Goal: Task Accomplishment & Management: Use online tool/utility

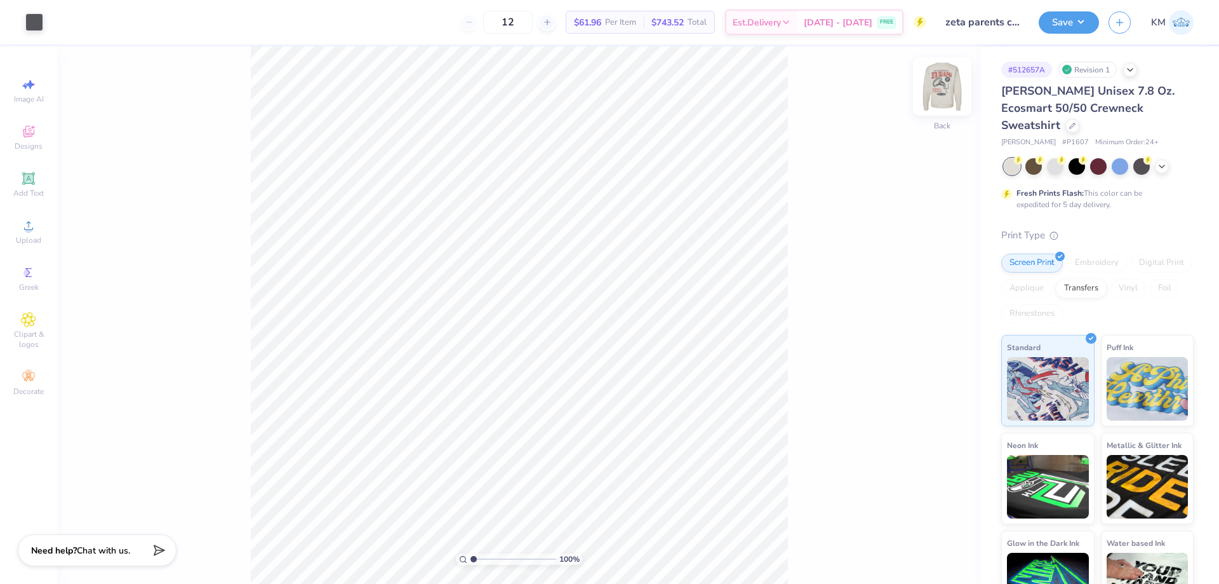
click at [944, 92] on img at bounding box center [942, 86] width 51 height 51
click at [488, 554] on input "range" at bounding box center [514, 558] width 86 height 11
drag, startPoint x: 495, startPoint y: 558, endPoint x: 419, endPoint y: 560, distance: 75.6
type input "1"
click at [471, 560] on input "range" at bounding box center [514, 558] width 86 height 11
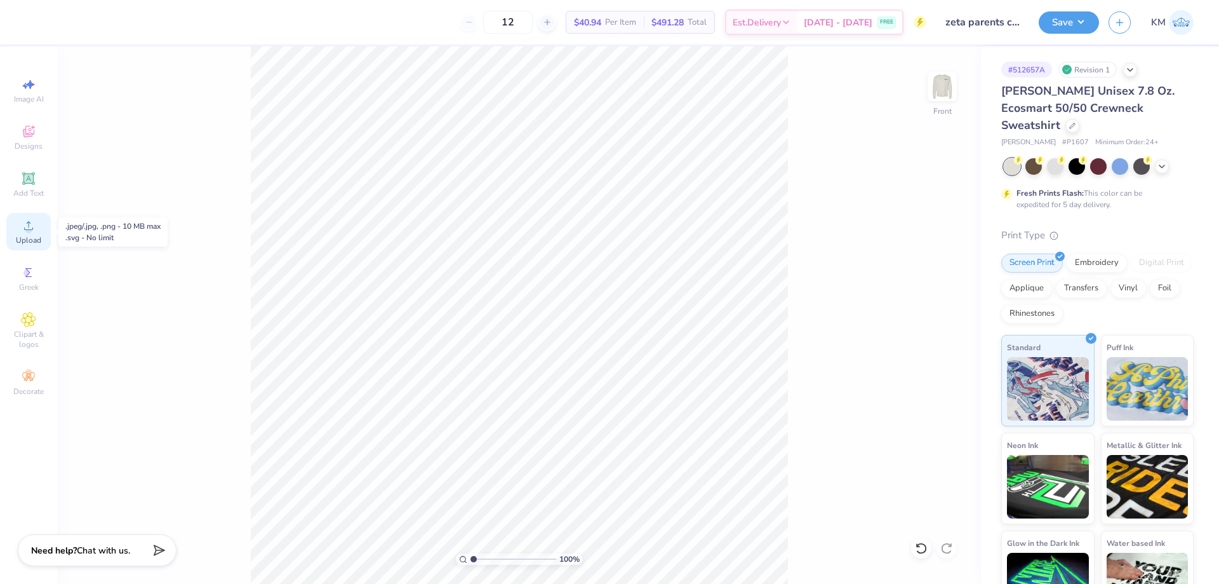
click at [27, 243] on span "Upload" at bounding box center [28, 240] width 25 height 10
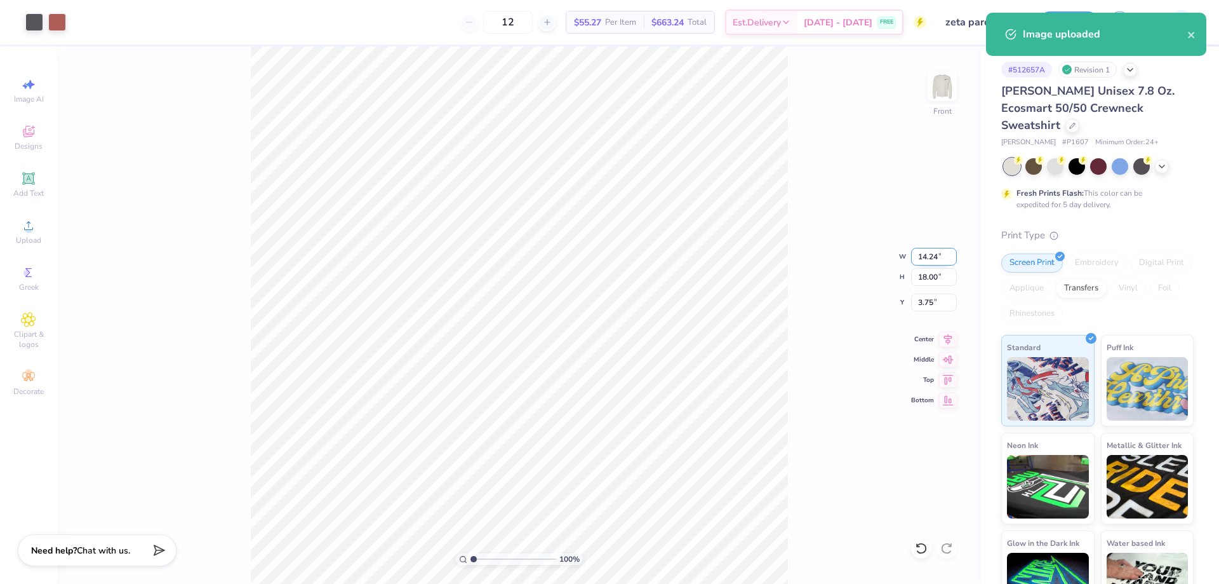
click at [926, 260] on input "14.24" at bounding box center [934, 257] width 46 height 18
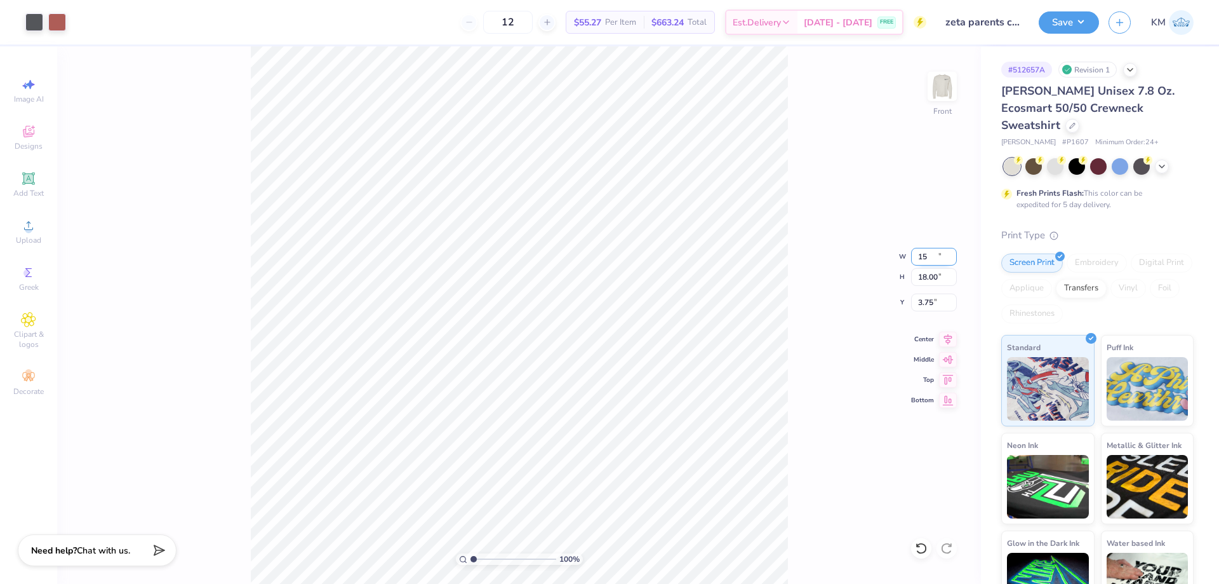
type input "14.24"
click at [929, 263] on input "14.24" at bounding box center [934, 257] width 46 height 18
click at [923, 276] on input "18.00" at bounding box center [934, 277] width 46 height 18
type input "15"
type input "11.86"
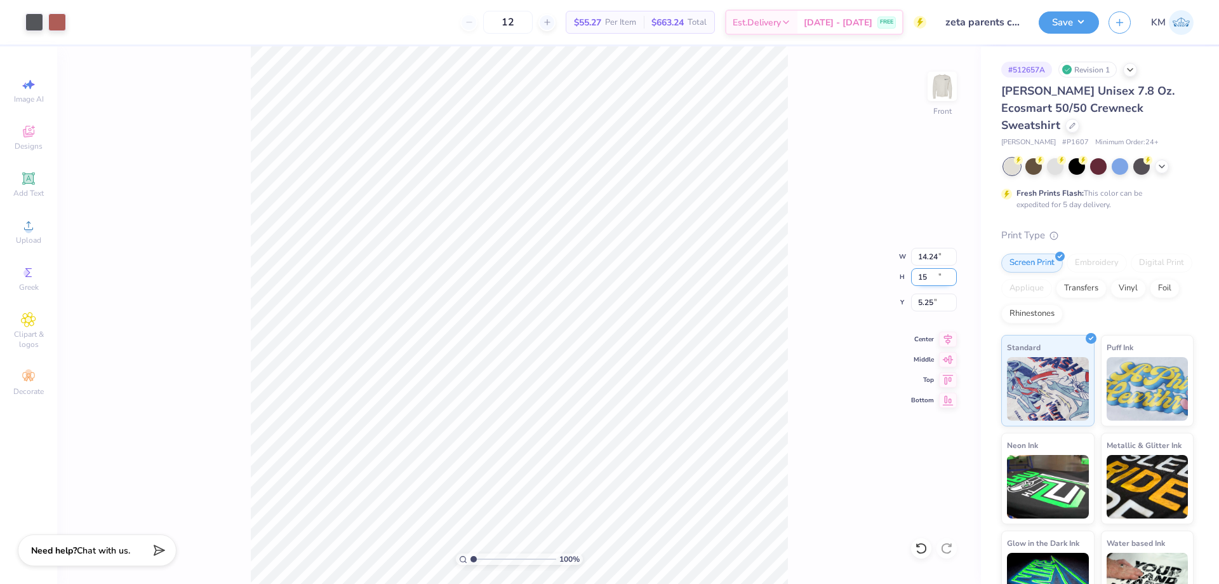
type input "15.00"
click at [934, 303] on input "5.25" at bounding box center [934, 302] width 46 height 18
type input "3.00"
click at [944, 82] on img at bounding box center [942, 86] width 51 height 51
click at [44, 238] on div "Upload" at bounding box center [28, 231] width 44 height 37
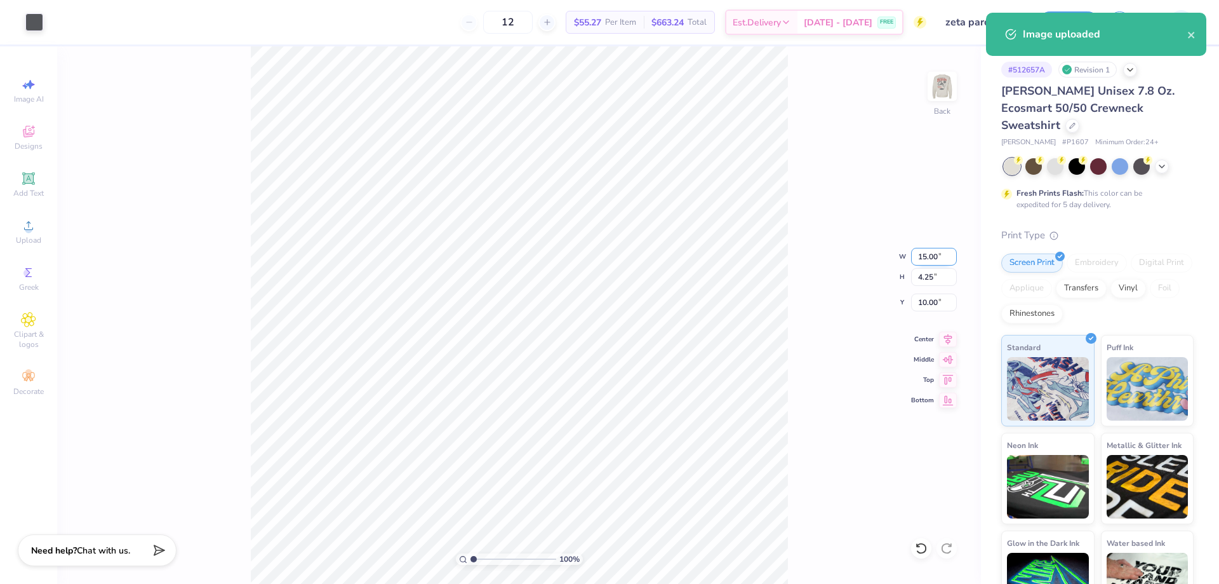
click at [924, 260] on input "15.00" at bounding box center [934, 257] width 46 height 18
type input "3.50"
type input "0.99"
click at [924, 305] on input "11.63" at bounding box center [934, 302] width 46 height 18
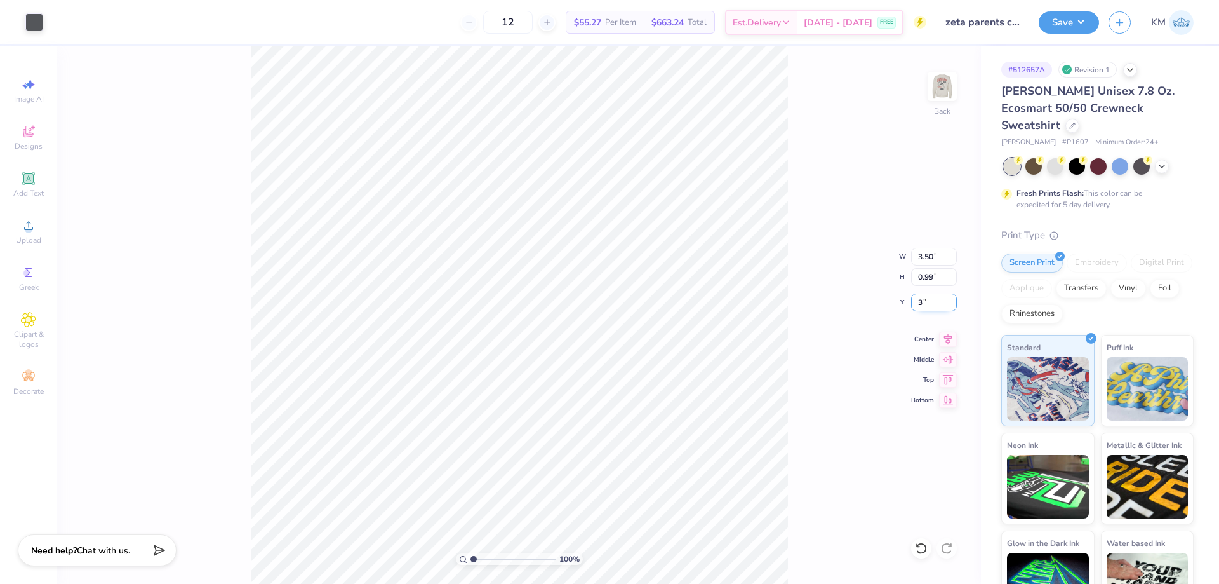
type input "3.00"
click at [946, 88] on img at bounding box center [942, 86] width 51 height 51
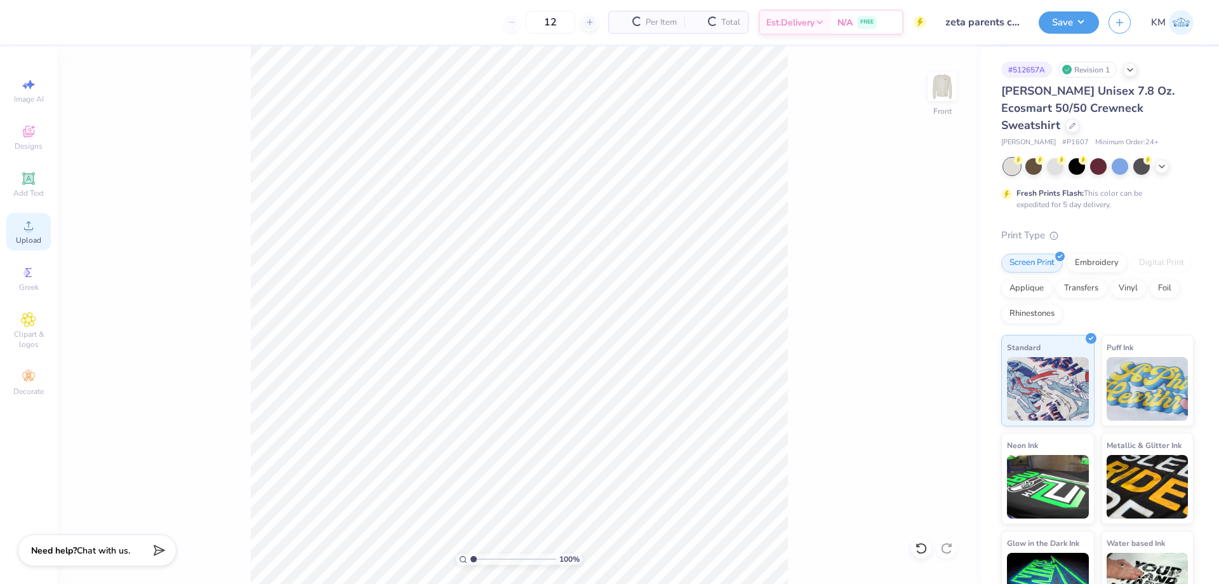
click at [25, 230] on icon at bounding box center [28, 225] width 15 height 15
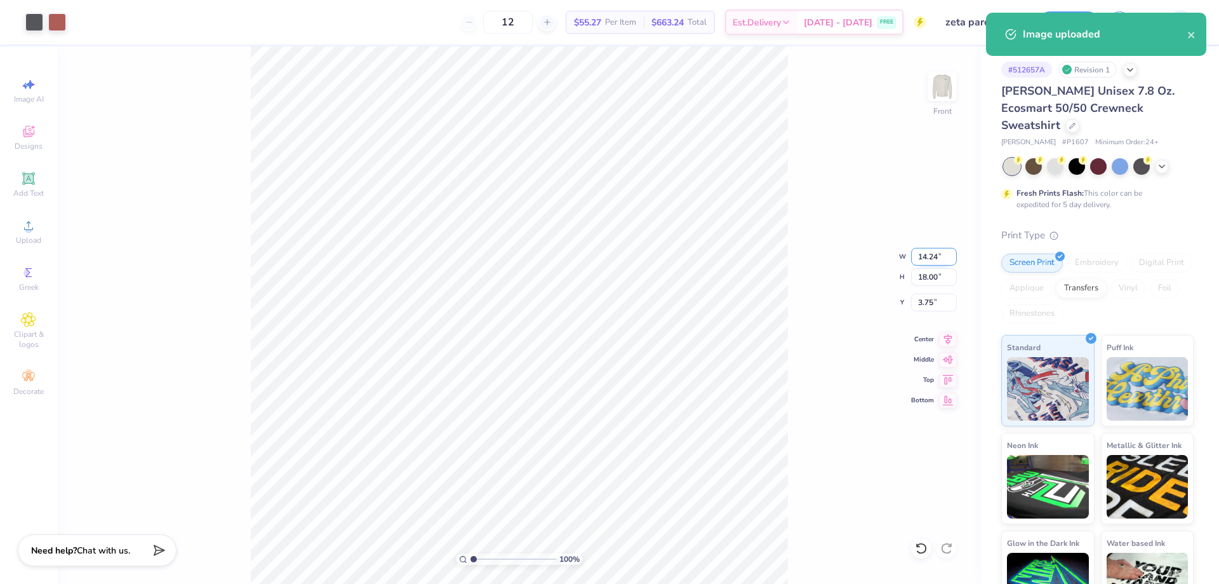
click at [925, 259] on input "14.24" at bounding box center [934, 257] width 46 height 18
click at [928, 276] on input "18.00" at bounding box center [934, 277] width 46 height 18
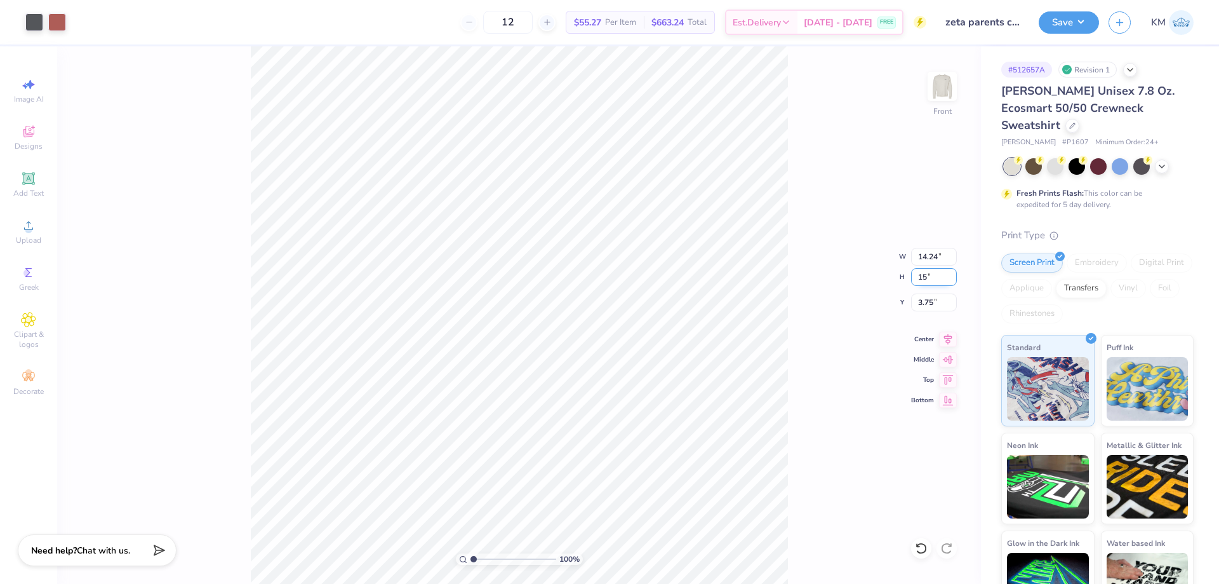
type input "15"
type input "11.86"
type input "15.00"
click at [920, 299] on input "5.25" at bounding box center [934, 302] width 46 height 18
type input "3.00"
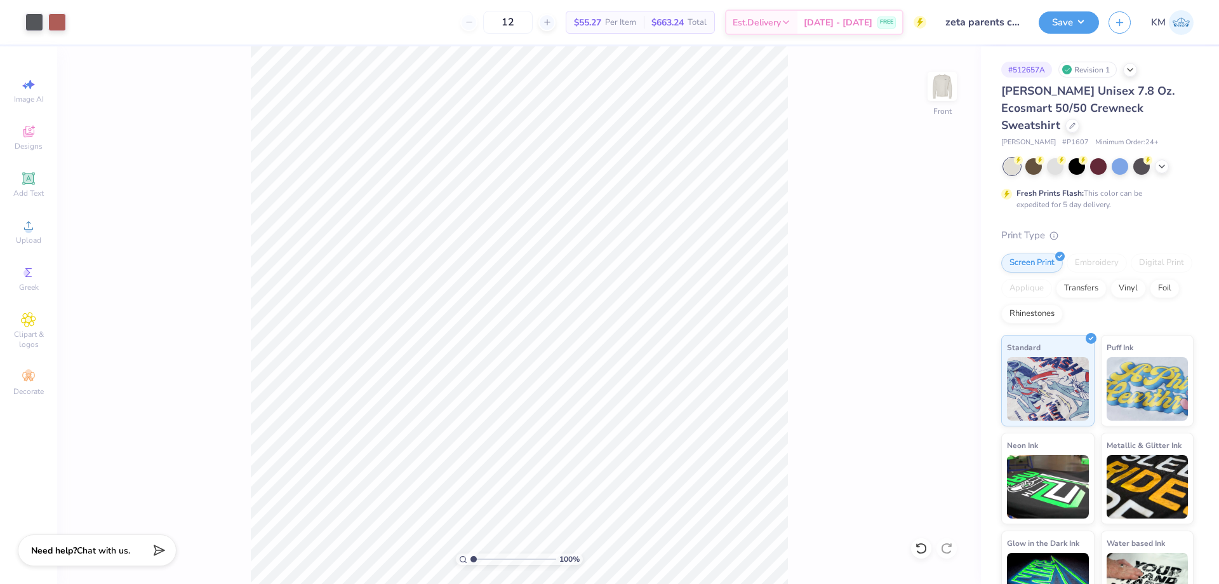
click at [987, 72] on div "# 512657A Revision 1 [PERSON_NAME] Unisex 7.8 Oz. Ecosmart 50/50 Crewneck Sweat…" at bounding box center [1100, 333] width 238 height 575
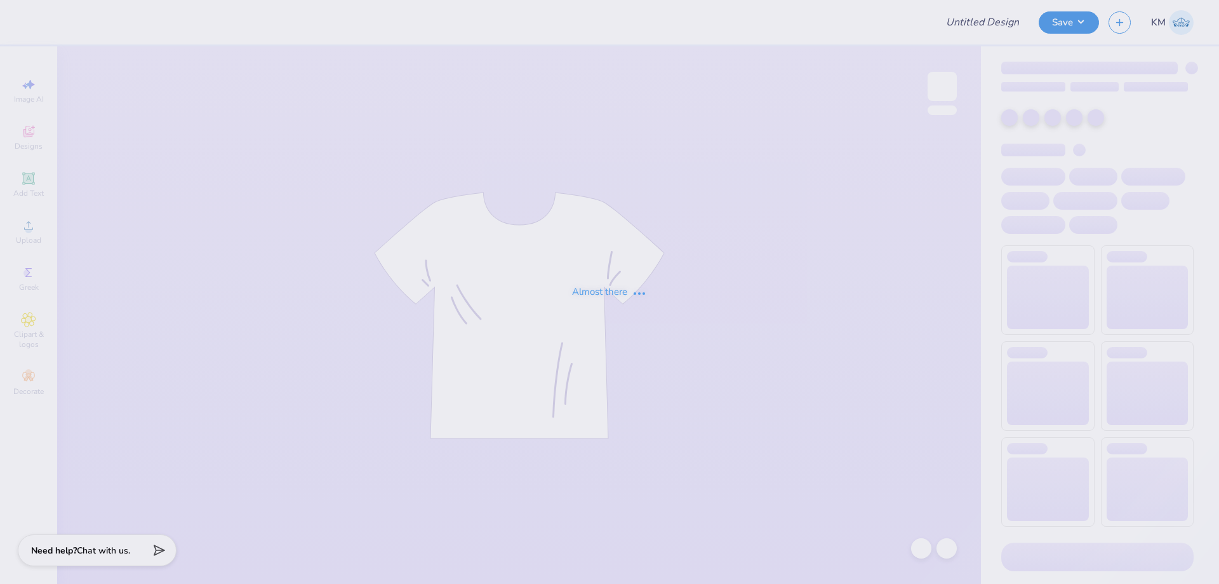
type input "zeta parents crewneck"
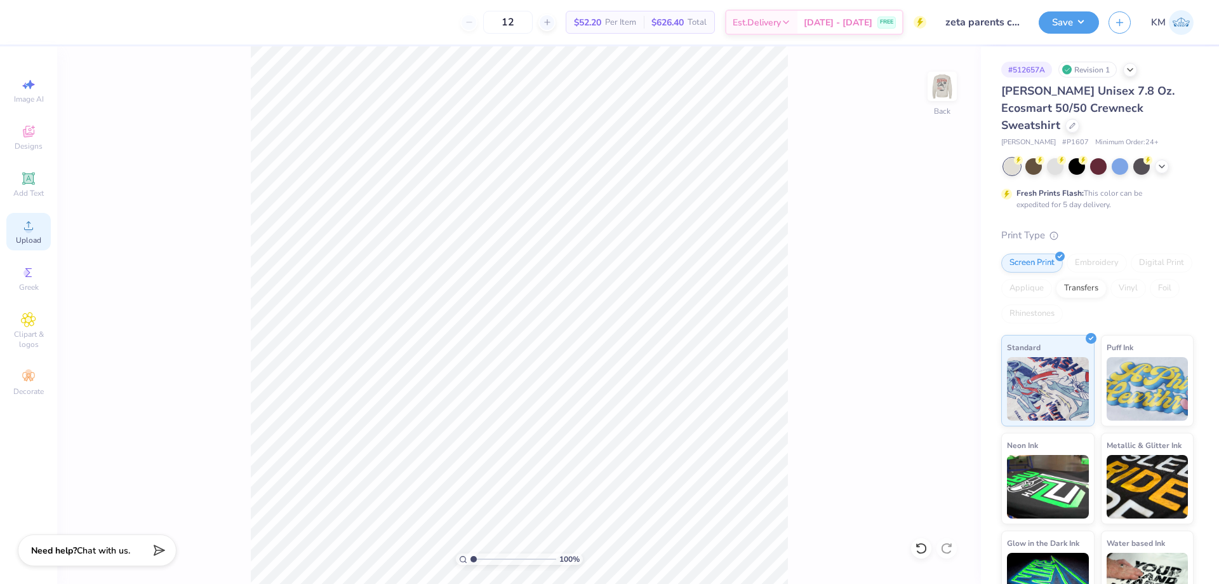
click at [41, 227] on div "Upload" at bounding box center [28, 231] width 44 height 37
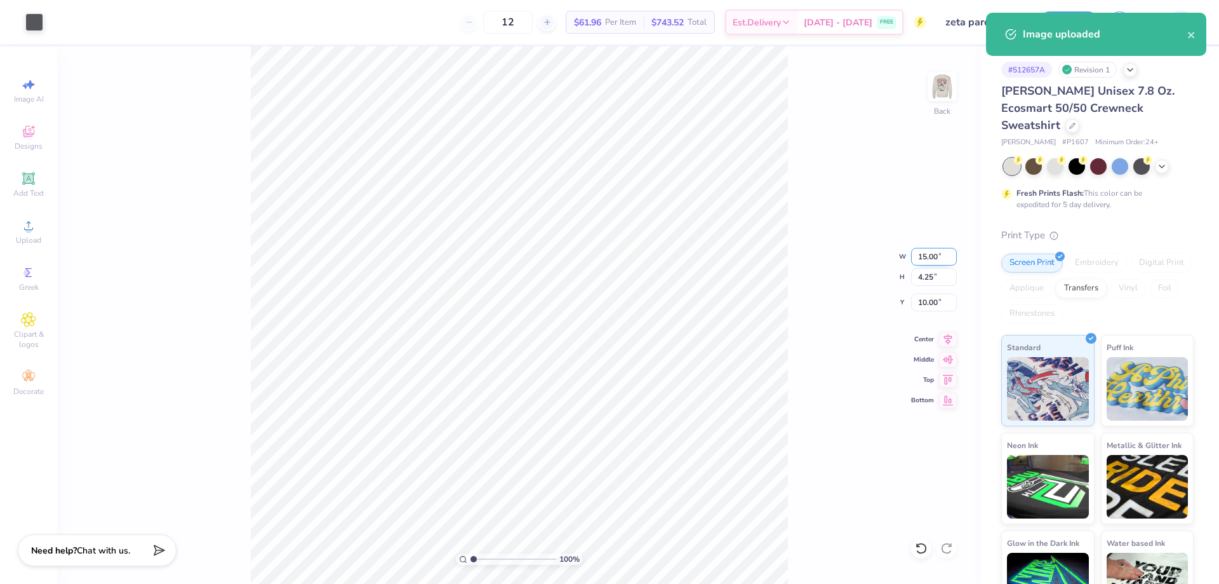
click at [925, 256] on input "15.00" at bounding box center [934, 257] width 46 height 18
type input "3.50"
type input "0.99"
click at [929, 299] on input "11.63" at bounding box center [934, 302] width 46 height 18
type input "3.00"
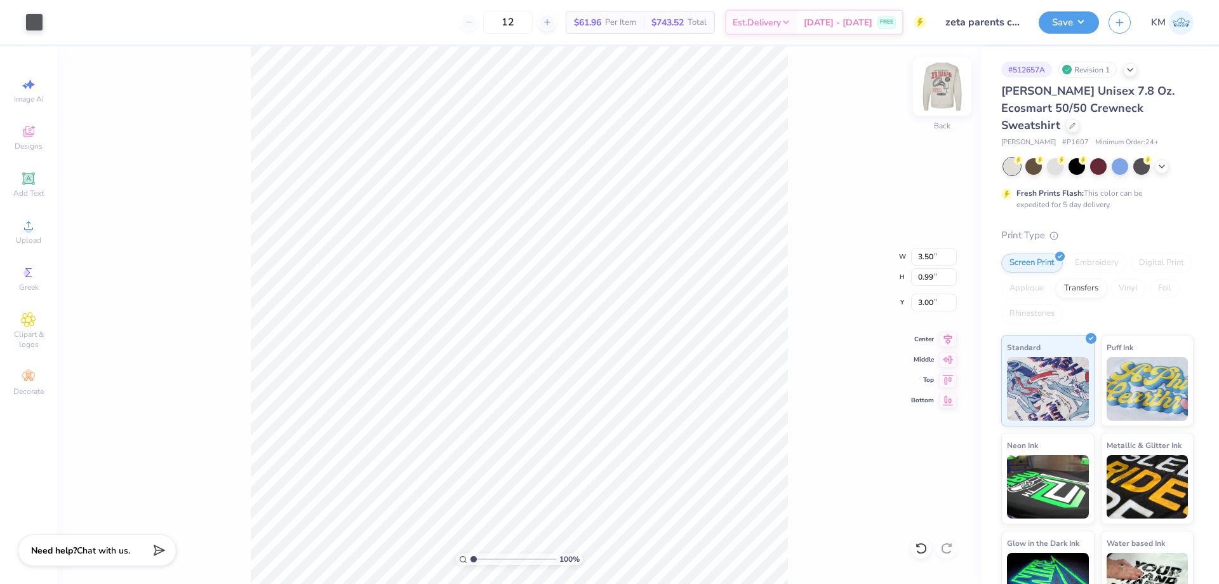
click at [939, 86] on img at bounding box center [942, 86] width 51 height 51
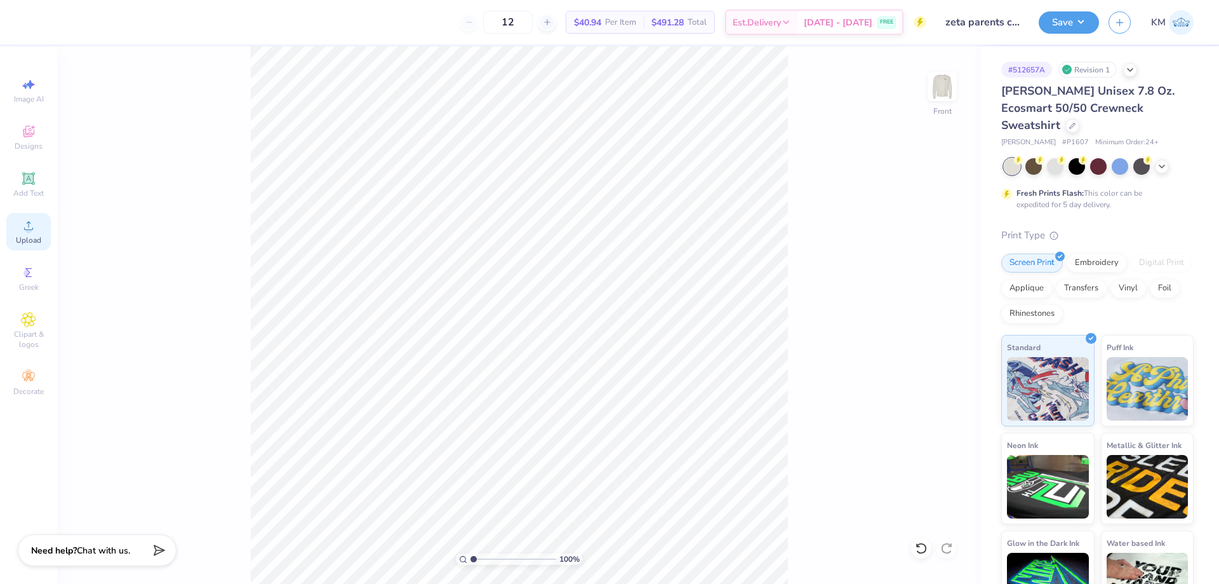
click at [41, 236] on div "Upload" at bounding box center [28, 231] width 44 height 37
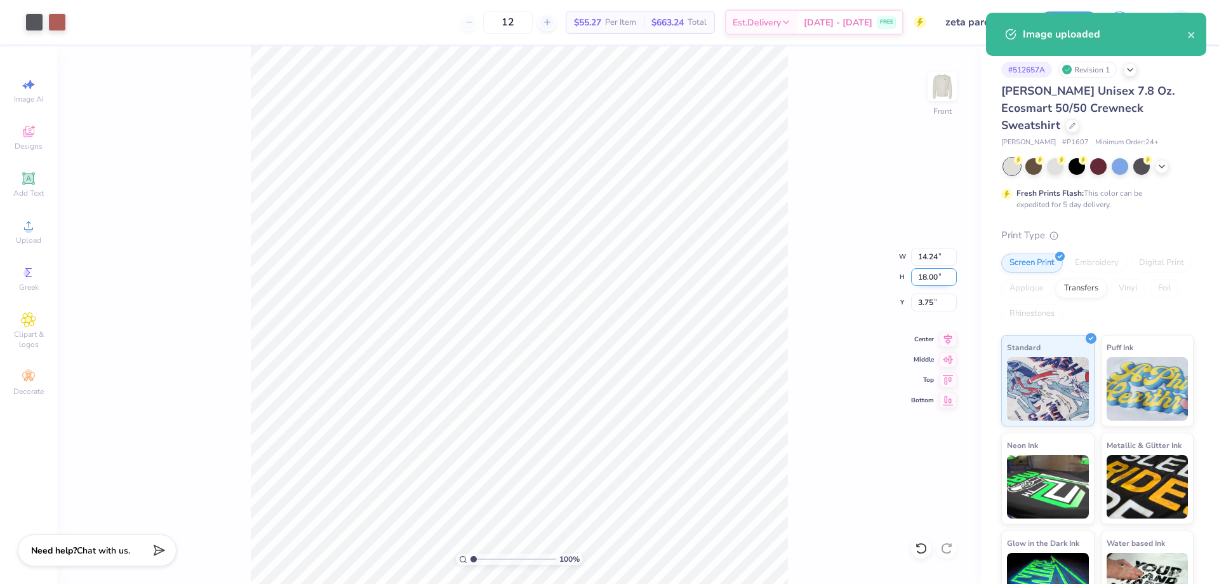
click at [928, 279] on input "18.00" at bounding box center [934, 277] width 46 height 18
type input "15"
type input "11.86"
type input "15.00"
click at [918, 302] on input "5.25" at bounding box center [934, 302] width 46 height 18
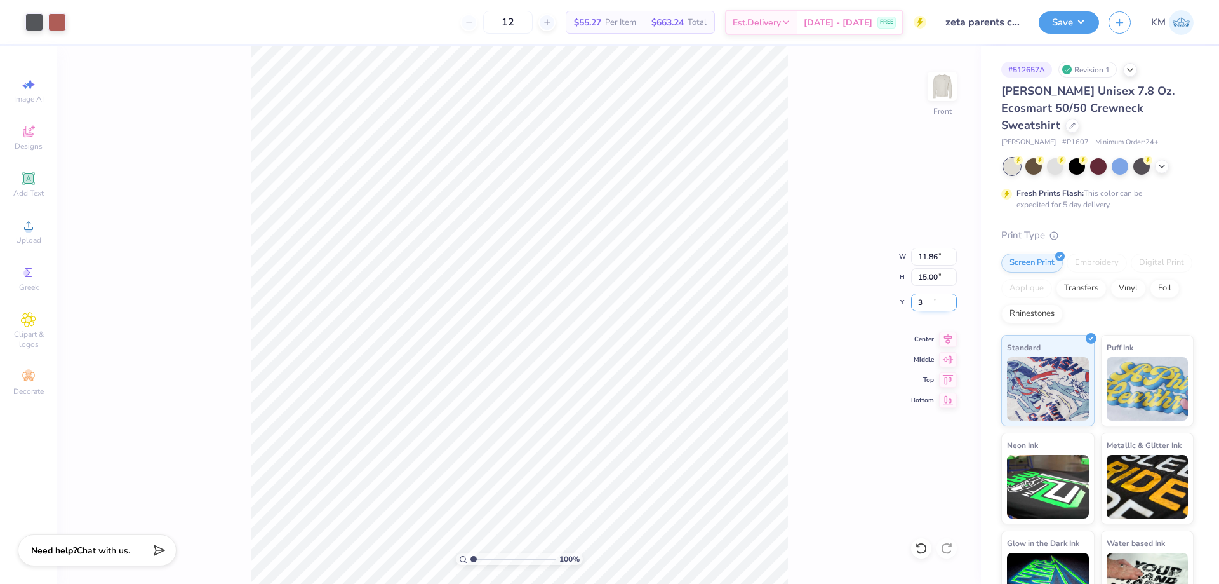
type input "3.00"
click at [1077, 20] on button "Save" at bounding box center [1069, 21] width 60 height 22
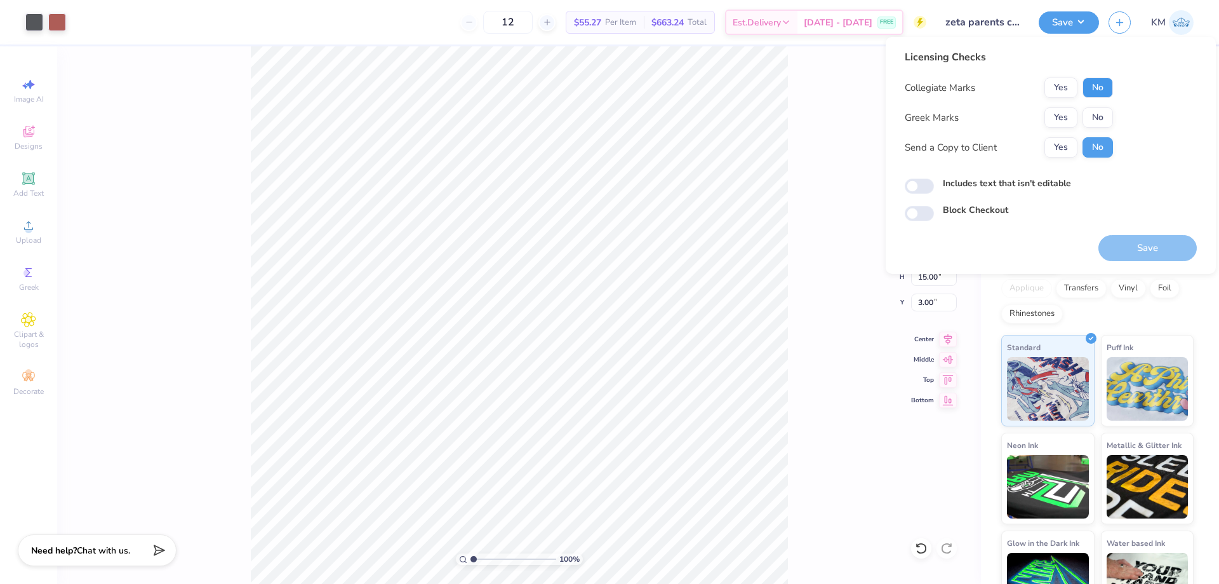
click at [1101, 84] on button "No" at bounding box center [1098, 87] width 30 height 20
click at [1055, 117] on button "Yes" at bounding box center [1061, 117] width 33 height 20
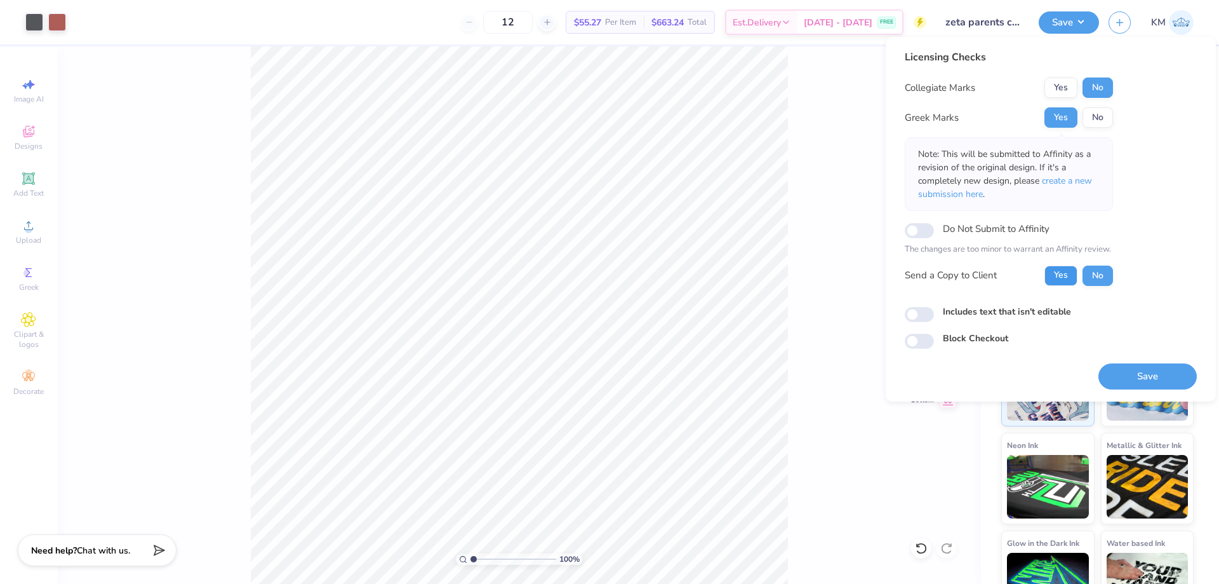
click at [1054, 271] on button "Yes" at bounding box center [1061, 275] width 33 height 20
click at [1133, 373] on button "Save" at bounding box center [1148, 376] width 98 height 26
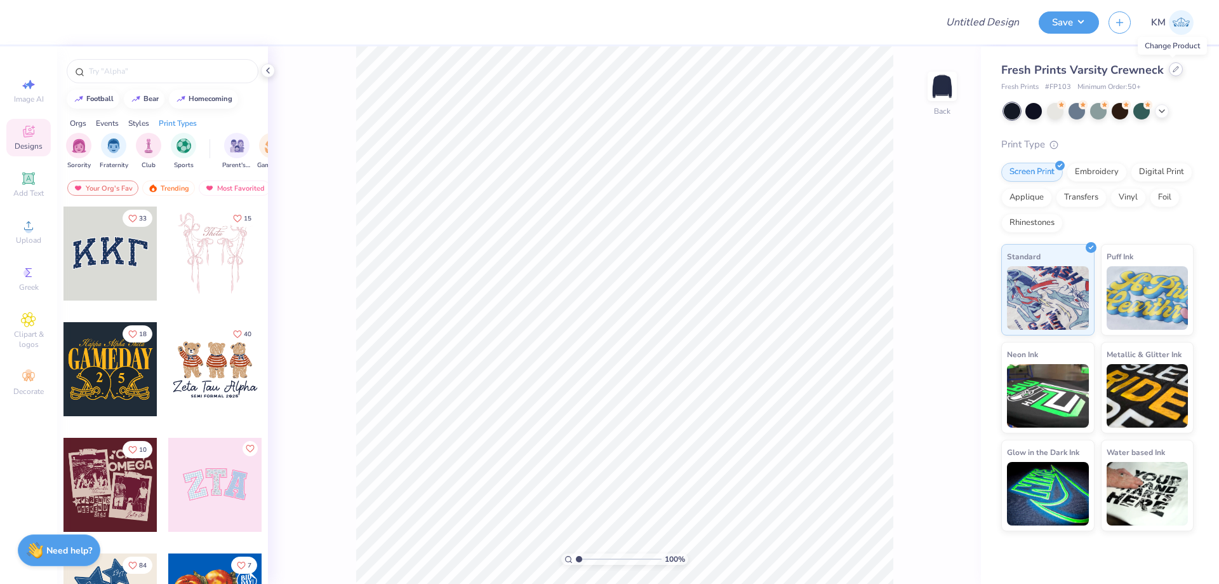
click at [1175, 69] on icon at bounding box center [1176, 69] width 6 height 6
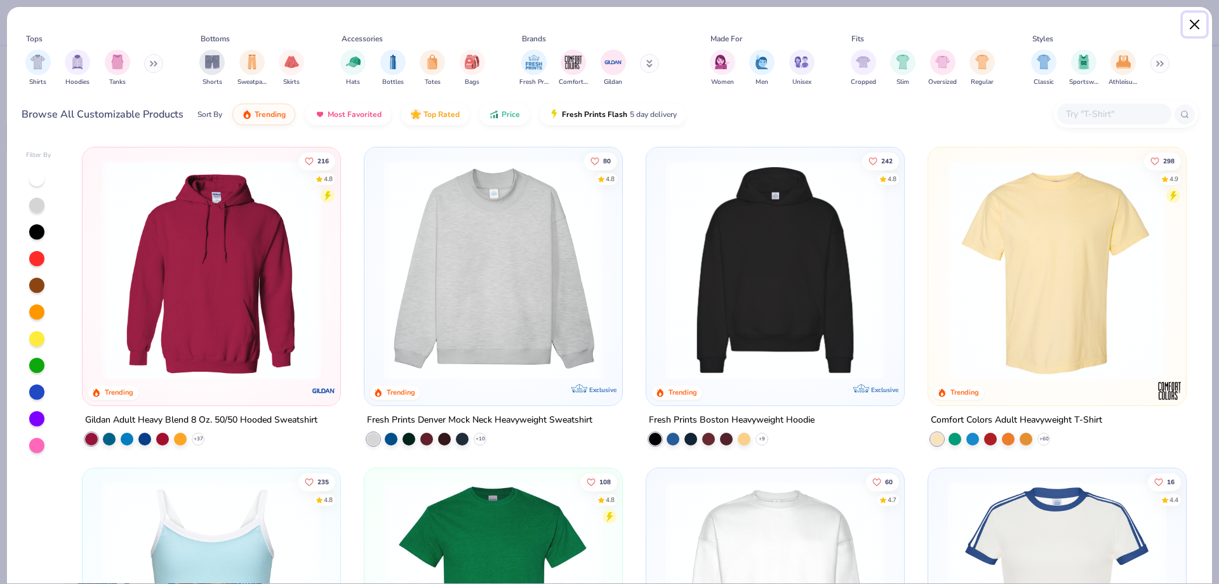
click at [1193, 25] on button "Close" at bounding box center [1195, 25] width 24 height 24
